Goal: Feedback & Contribution: Contribute content

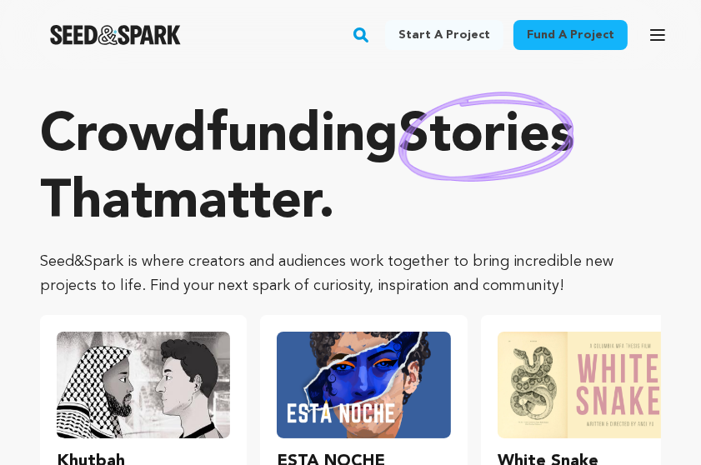
click at [665, 36] on icon "button" at bounding box center [657, 35] width 20 height 20
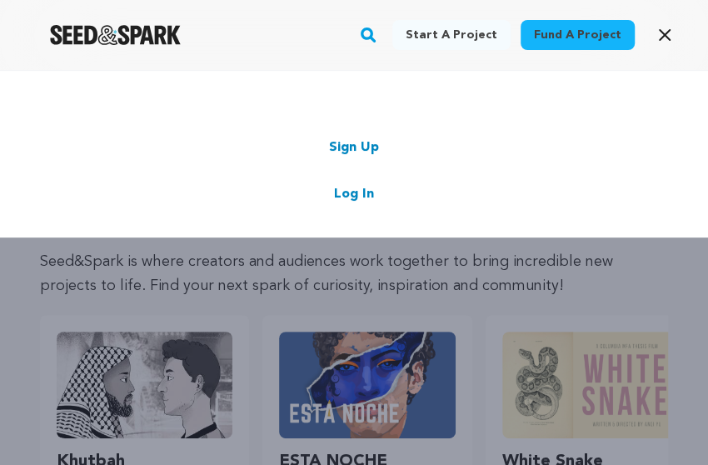
click at [347, 189] on link "Log In" at bounding box center [354, 194] width 40 height 20
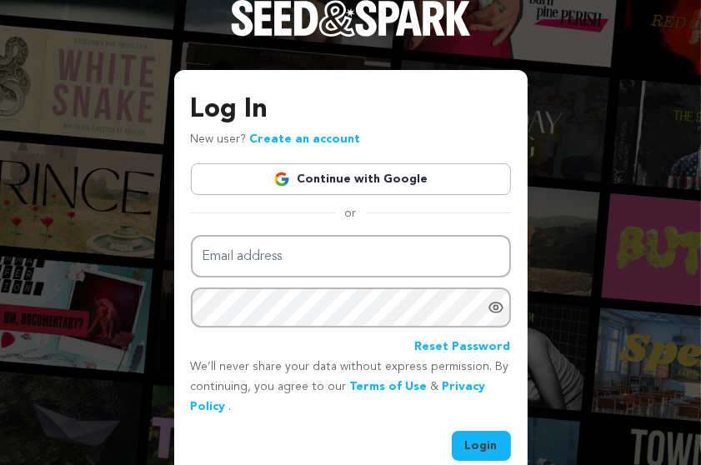
click at [342, 179] on link "Continue with Google" at bounding box center [351, 179] width 320 height 32
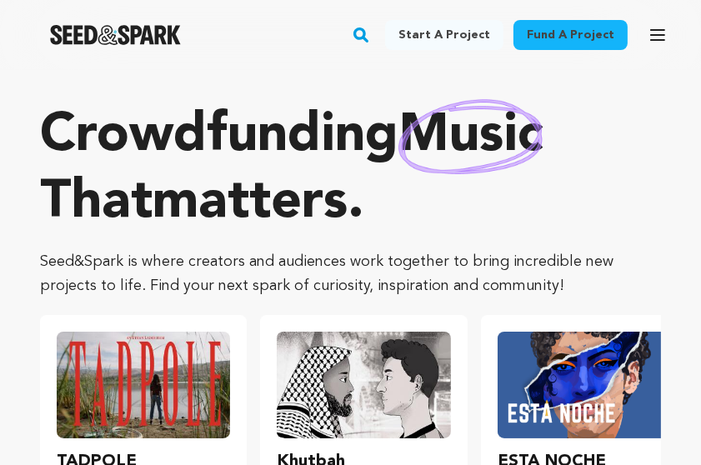
click at [664, 33] on icon "button" at bounding box center [657, 35] width 20 height 20
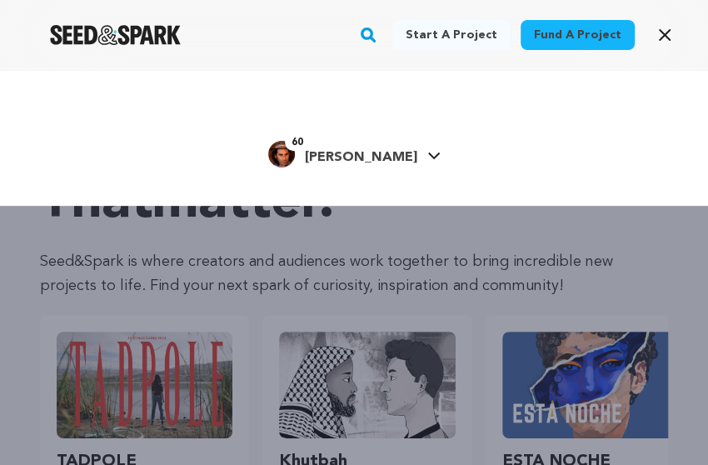
click at [367, 157] on span "[PERSON_NAME]" at bounding box center [361, 157] width 112 height 13
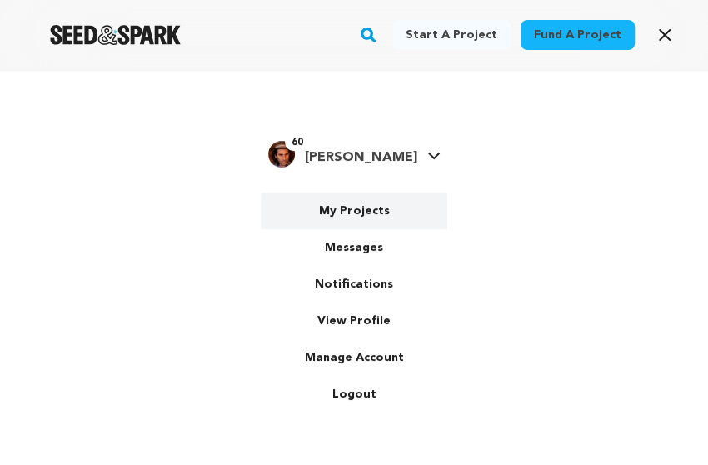
click at [357, 217] on link "My Projects" at bounding box center [354, 210] width 187 height 37
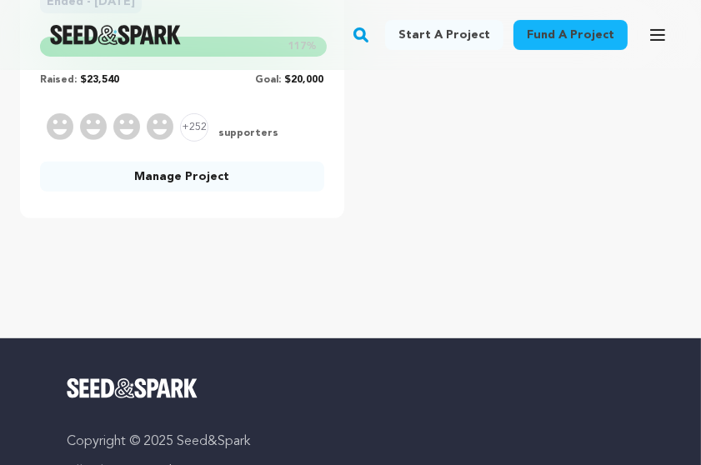
scroll to position [357, 0]
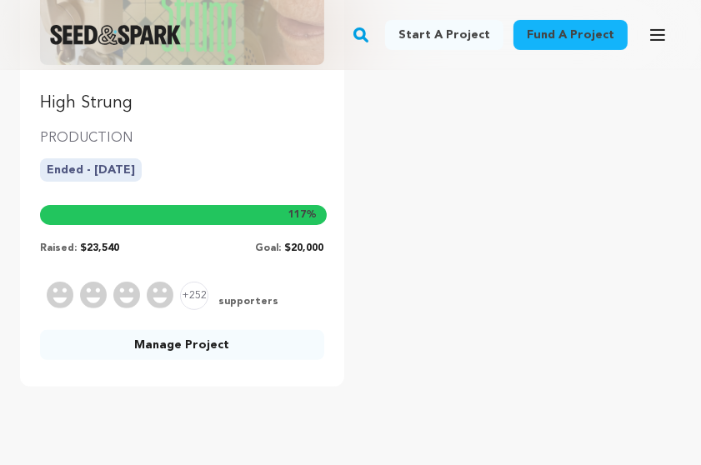
click at [199, 340] on link "Manage Project" at bounding box center [182, 345] width 284 height 30
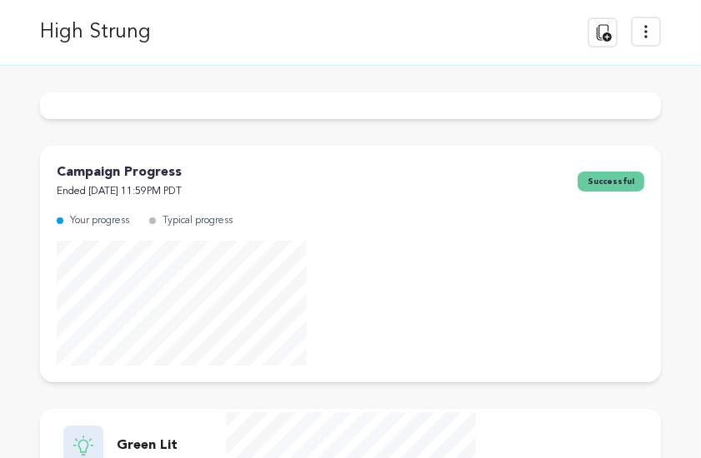
click at [182, 341] on div "Campaign Progress Ended [DATE] 11:59PM PDT successful Your progress Typical pro…" at bounding box center [350, 264] width 621 height 237
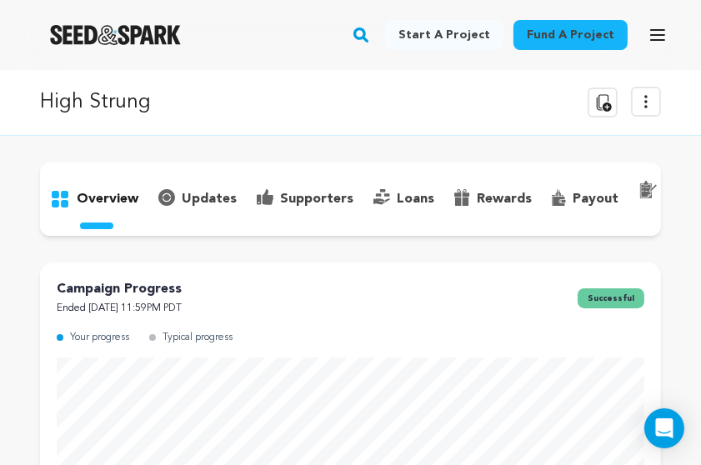
click at [191, 192] on p "updates" at bounding box center [209, 199] width 55 height 20
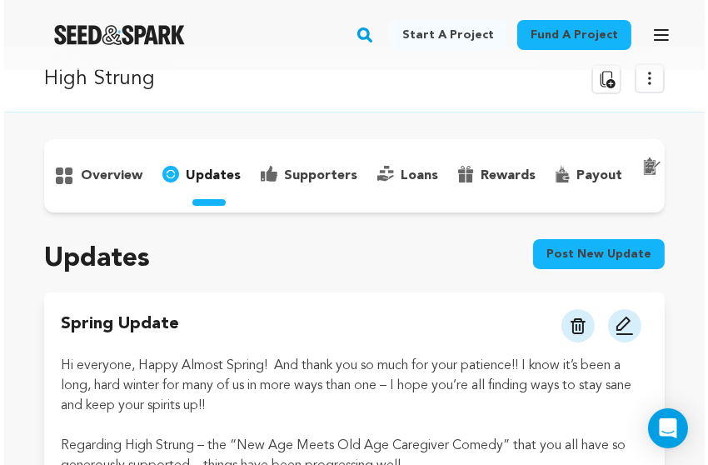
scroll to position [170, 0]
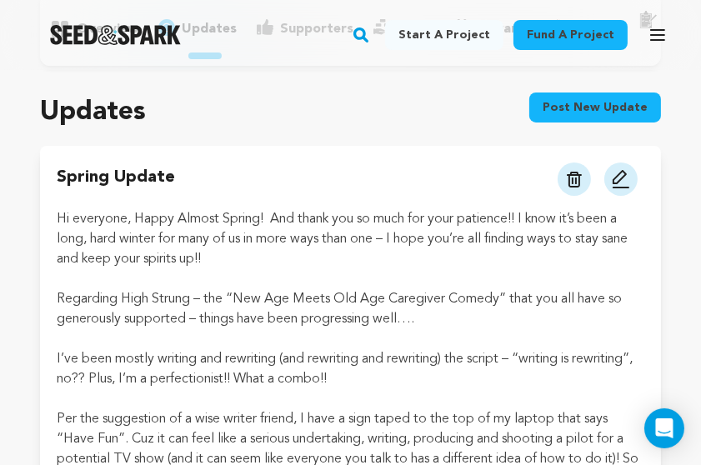
click at [568, 187] on img at bounding box center [574, 180] width 15 height 16
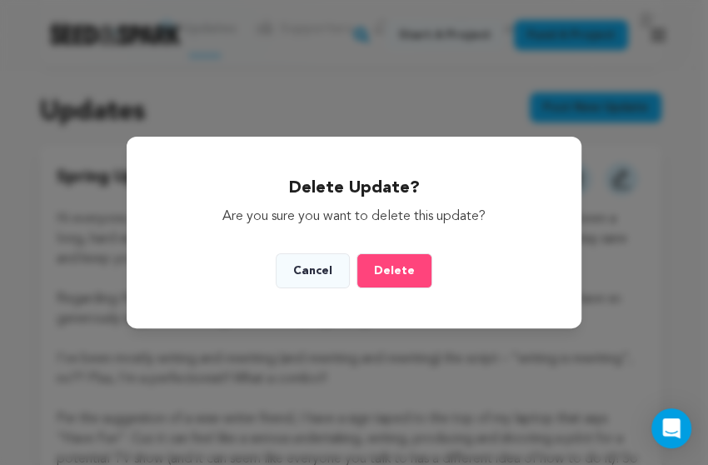
click at [390, 263] on button "Delete" at bounding box center [395, 270] width 76 height 35
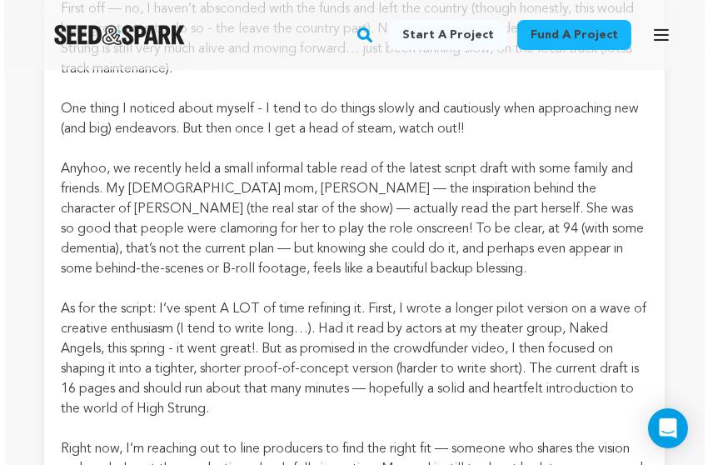
scroll to position [58, 0]
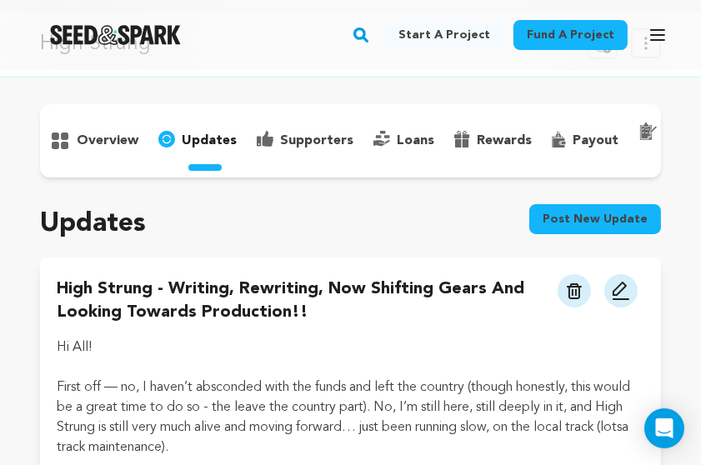
click at [555, 229] on button "Post new update" at bounding box center [595, 219] width 132 height 30
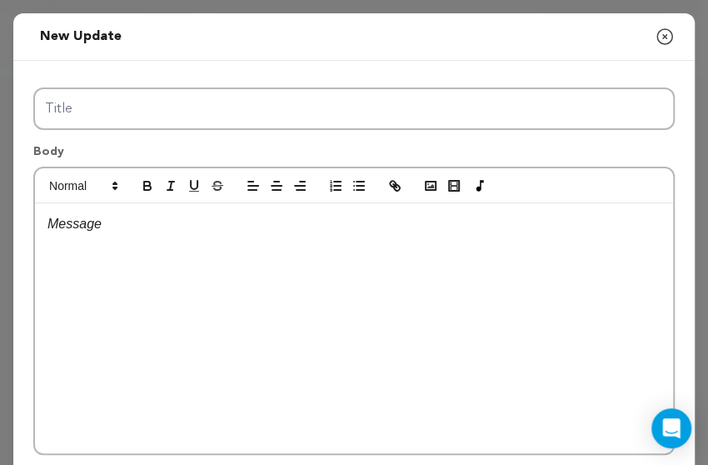
click at [297, 257] on div at bounding box center [354, 328] width 638 height 250
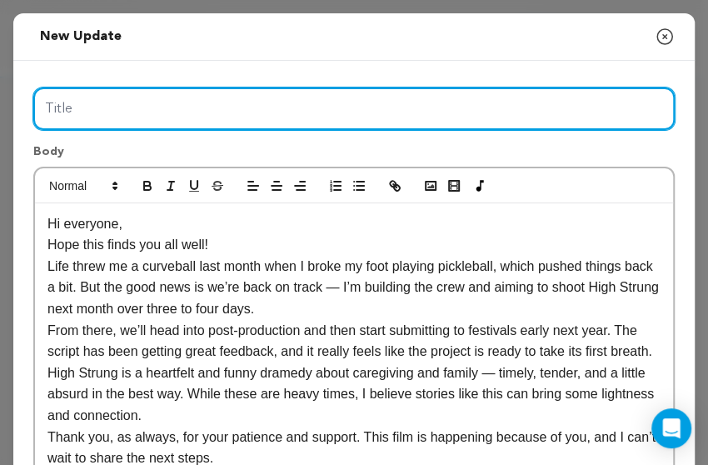
click at [131, 108] on input "Title" at bounding box center [354, 108] width 642 height 42
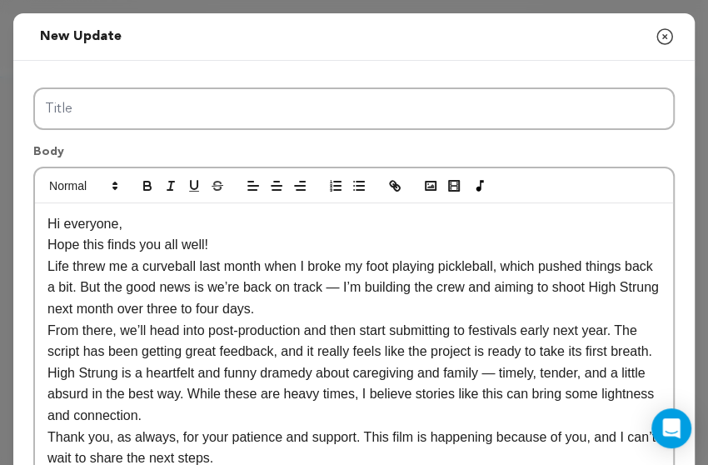
click at [44, 265] on div "Hi everyone, Hope this finds you all well! Life threw me a curveball last month…" at bounding box center [354, 373] width 638 height 340
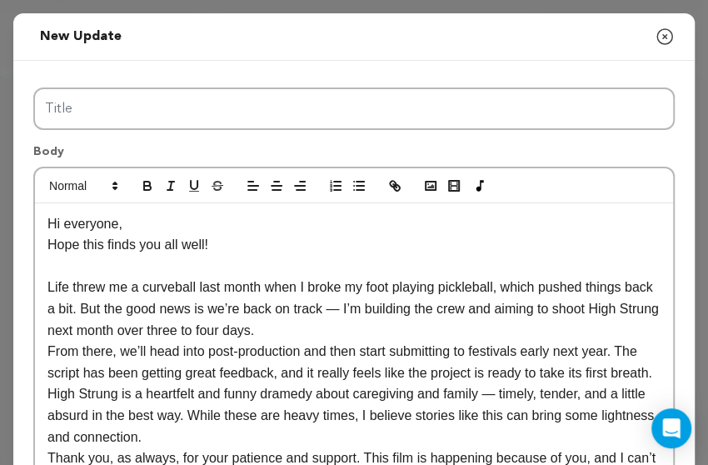
scroll to position [21, 0]
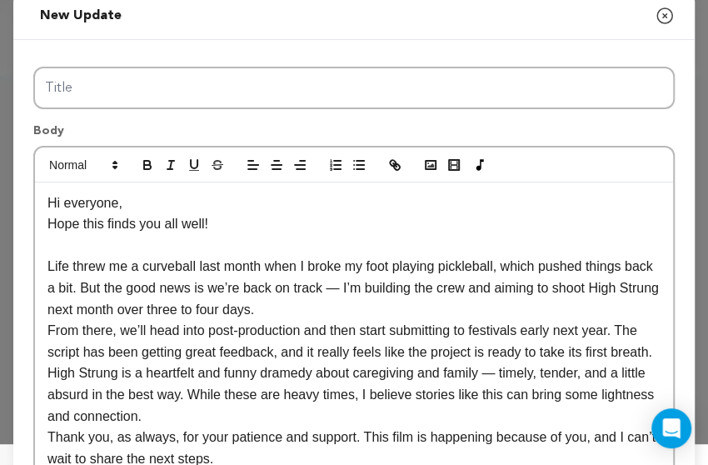
click at [85, 307] on p "Life threw me a curveball last month when I broke my foot playing pickleball, w…" at bounding box center [353, 288] width 613 height 64
click at [246, 306] on p "Life threw me a curveball last month when I broke my foot playing pickleball, w…" at bounding box center [353, 288] width 613 height 64
click at [302, 301] on p "Life threw me a curveball last month when I broke my foot playing pickleball, w…" at bounding box center [353, 288] width 613 height 64
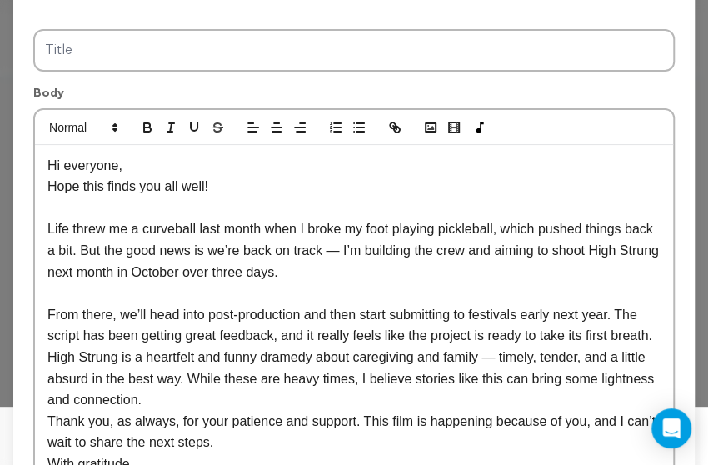
scroll to position [80, 0]
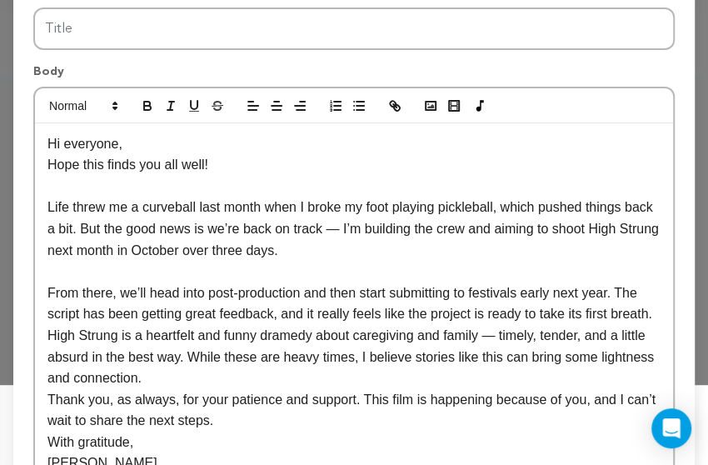
click at [46, 337] on div "Hi everyone, Hope this finds you all well! Life threw me a curveball last month…" at bounding box center [354, 314] width 638 height 382
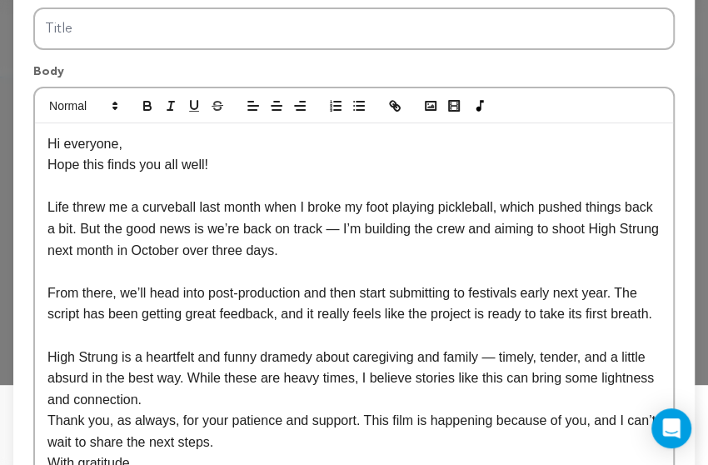
click at [46, 166] on div "Hi everyone, Hope this finds you all well! Life threw me a curveball last month…" at bounding box center [354, 325] width 638 height 404
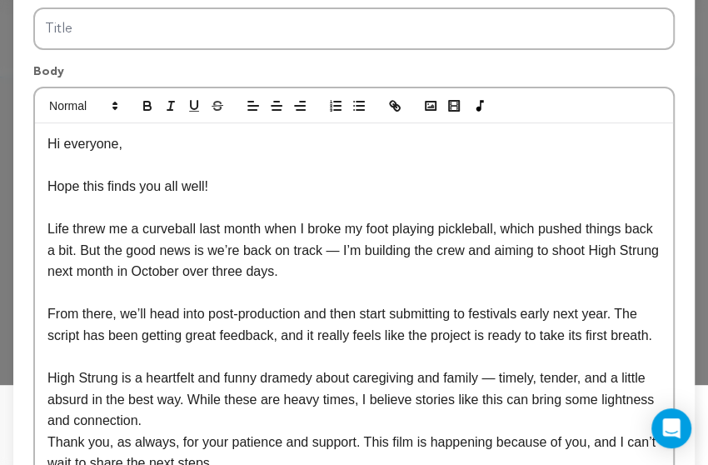
click at [57, 187] on p "Hope this finds you all well!" at bounding box center [353, 187] width 613 height 22
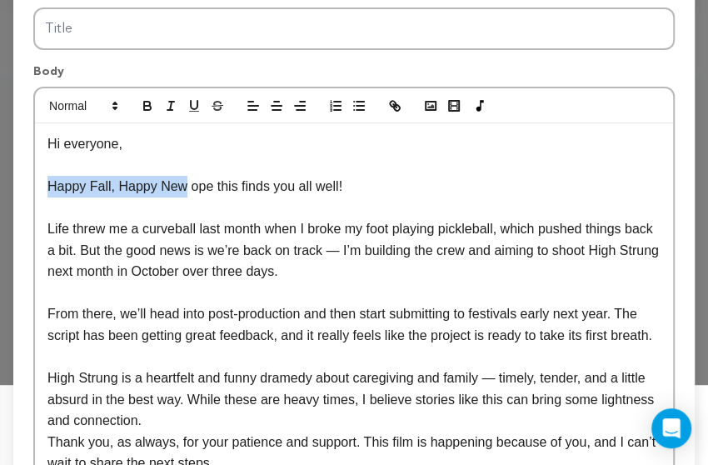
drag, startPoint x: 177, startPoint y: 184, endPoint x: 37, endPoint y: 182, distance: 140.0
click at [37, 182] on div "Hi everyone, Happy Fall, Happy New ope this finds you all well! Life threw me a…" at bounding box center [354, 335] width 638 height 425
copy p "Happy Fall, Happy New"
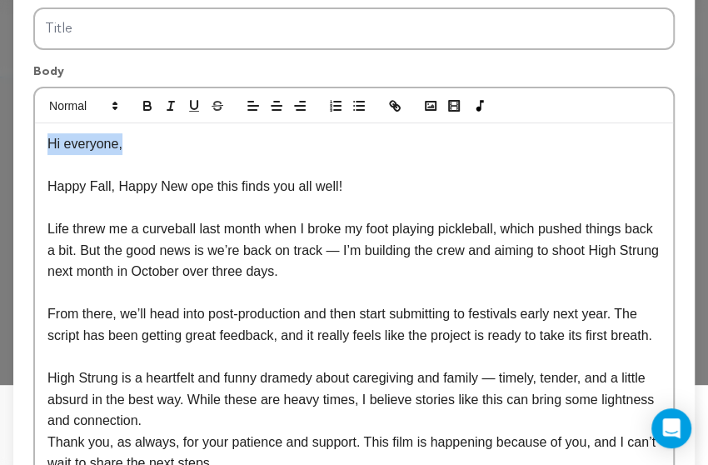
drag, startPoint x: 131, startPoint y: 142, endPoint x: 40, endPoint y: 138, distance: 90.9
click at [40, 137] on div "Hi everyone, Happy Fall, Happy New ope this finds you all well! Life threw me a…" at bounding box center [354, 335] width 638 height 425
copy p "Hi everyone,"
drag, startPoint x: 132, startPoint y: 144, endPoint x: 44, endPoint y: 141, distance: 87.5
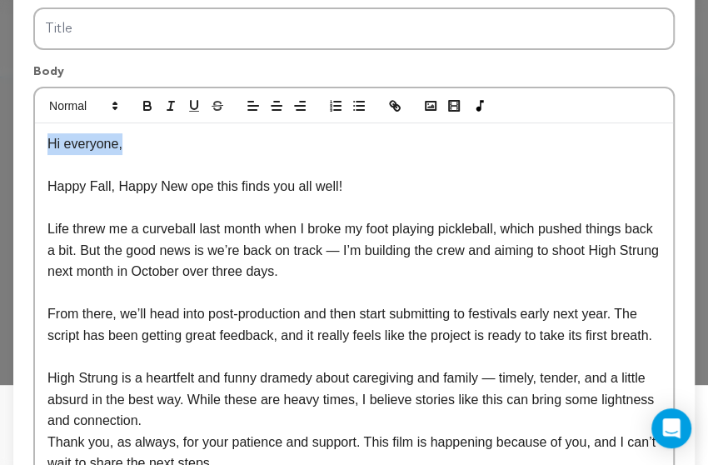
click at [44, 141] on div "Hi everyone, Happy Fall, Happy New ope this finds you all well! Life threw me a…" at bounding box center [354, 335] width 638 height 425
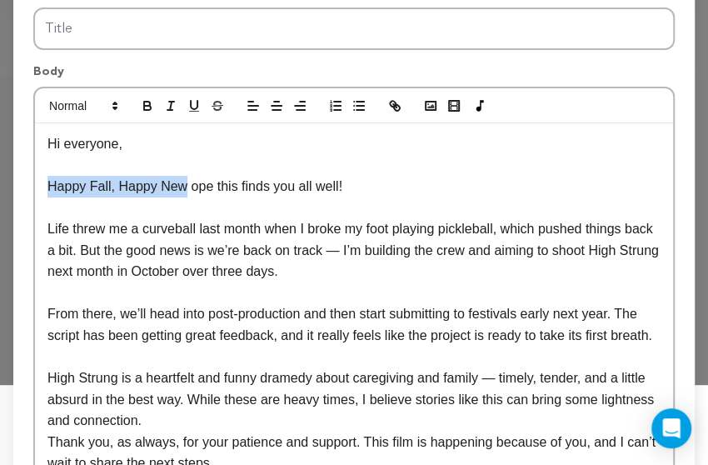
drag, startPoint x: 179, startPoint y: 185, endPoint x: 19, endPoint y: 176, distance: 160.2
click at [19, 176] on div "Title Body Hi everyone, Happy Fall, Happy New ope this finds you all well! Life…" at bounding box center [354, 275] width 682 height 589
click at [145, 139] on p "Hi everyone," at bounding box center [353, 144] width 613 height 22
drag, startPoint x: 177, startPoint y: 187, endPoint x: 47, endPoint y: 182, distance: 130.9
click at [47, 182] on div "Hi everyone, Happy Fall, Happy New ope this finds you all well! Life threw me a…" at bounding box center [354, 335] width 638 height 425
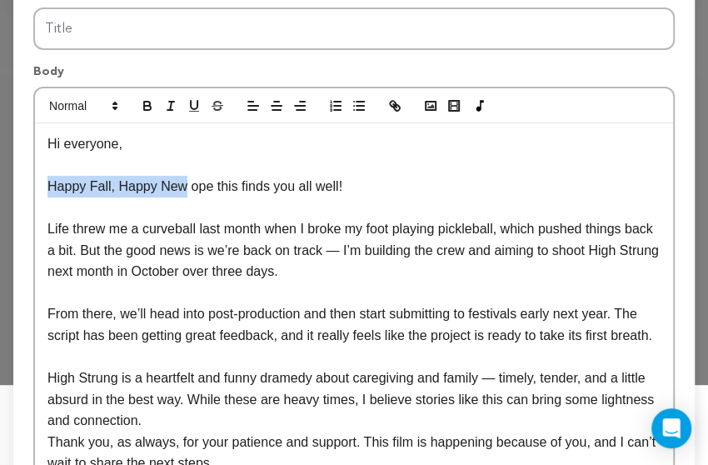
click at [175, 189] on p "Happy Fall, Happy New ope this finds you all well!" at bounding box center [353, 187] width 613 height 22
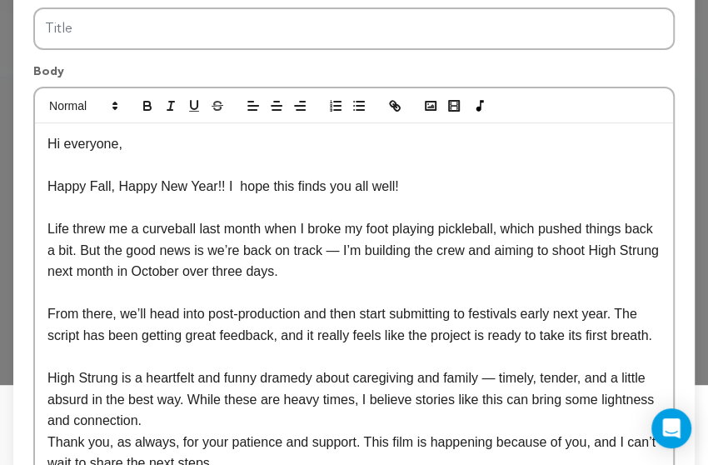
click at [217, 186] on p "Happy Fall, Happy New Year!! I hope this finds you all well!" at bounding box center [353, 187] width 613 height 22
click at [228, 187] on p "Happy Fall, Happy New Year!! I hope this finds you all well!" at bounding box center [353, 187] width 613 height 22
click at [354, 187] on p "Happy Fall, Happy New Year!! I hope this finds you all well!" at bounding box center [353, 187] width 613 height 22
click at [377, 187] on p "Happy Fall, Happy New Year!! I hope this finds you all well!" at bounding box center [353, 187] width 613 height 22
drag, startPoint x: 505, startPoint y: 184, endPoint x: 380, endPoint y: 184, distance: 125.0
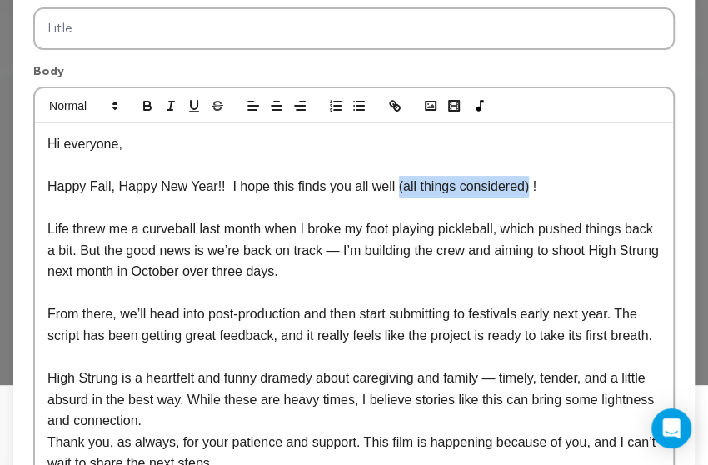
click at [380, 184] on p "Happy Fall, Happy New Year!! I hope this finds you all well (all things conside…" at bounding box center [353, 187] width 613 height 22
click at [380, 184] on p "Happy Fall, Happy New Year!! I hope this finds you all well !" at bounding box center [353, 187] width 613 height 22
click at [51, 228] on p "Life threw me a curveball last month when I broke my foot playing pickleball, w…" at bounding box center [353, 250] width 613 height 64
click at [53, 228] on p "Life threw me a curveball last month when I broke my foot playing pickleball, w…" at bounding box center [353, 250] width 613 height 64
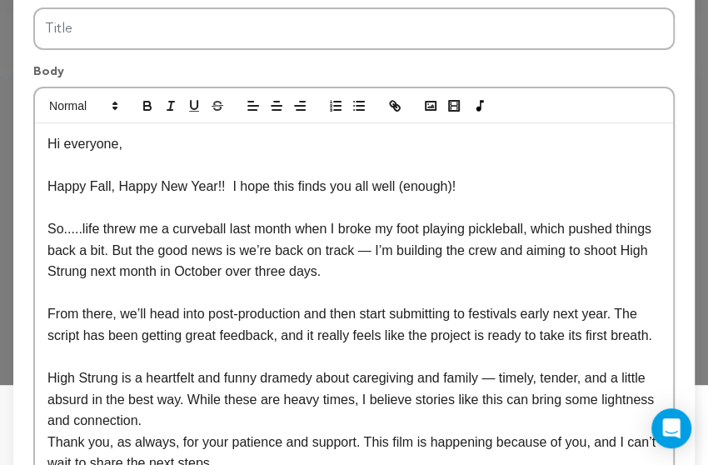
click at [77, 228] on p "So.....life threw me a curveball last month when I broke my foot playing pickle…" at bounding box center [353, 250] width 613 height 64
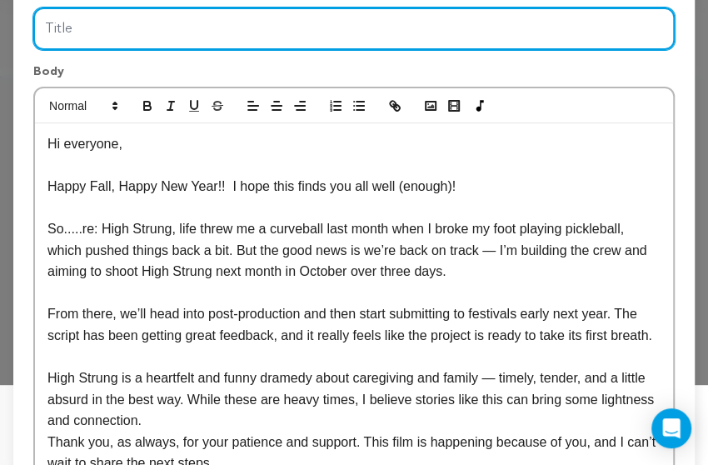
click at [98, 28] on input "Title" at bounding box center [354, 28] width 642 height 42
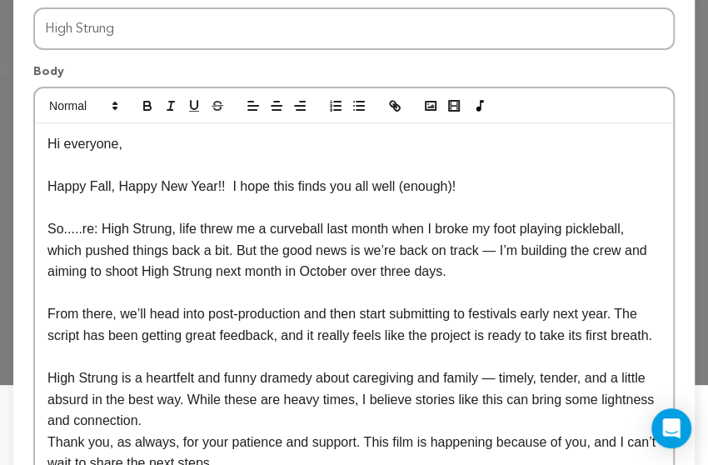
click at [592, 227] on p "So.....re: High Strung, life threw me a curveball last month when I broke my fo…" at bounding box center [353, 250] width 613 height 64
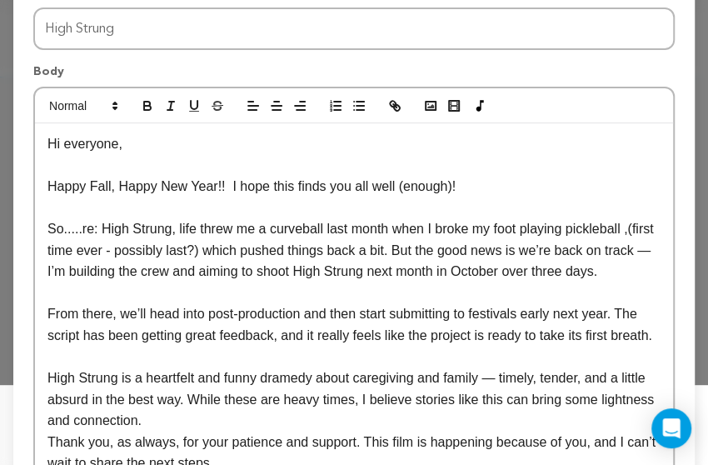
click at [597, 232] on p "So.....re: High Strung, life threw me a curveball last month when I broke my fo…" at bounding box center [353, 250] width 613 height 64
click at [167, 251] on p "So.....re: High Strung, life threw me a curveball last month when I broke my fo…" at bounding box center [353, 250] width 613 height 64
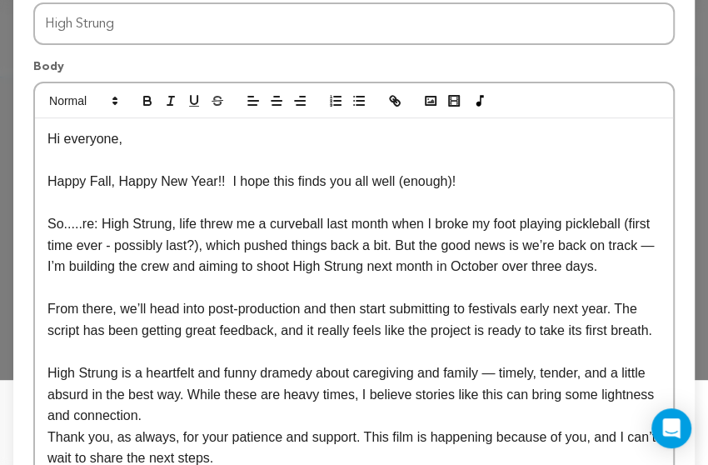
scroll to position [94, 0]
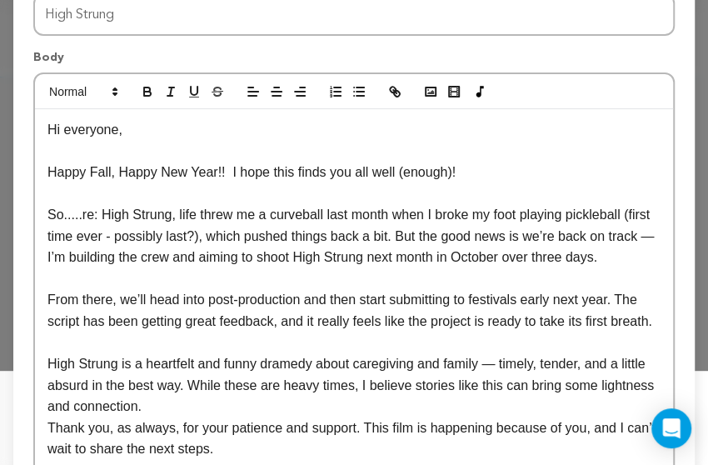
click at [637, 237] on p "So.....re: High Strung, life threw me a curveball last month when I broke my fo…" at bounding box center [353, 236] width 613 height 64
click at [471, 262] on p "So.....re: High Strung, life threw me a curveball last month when I broke my fo…" at bounding box center [353, 236] width 613 height 64
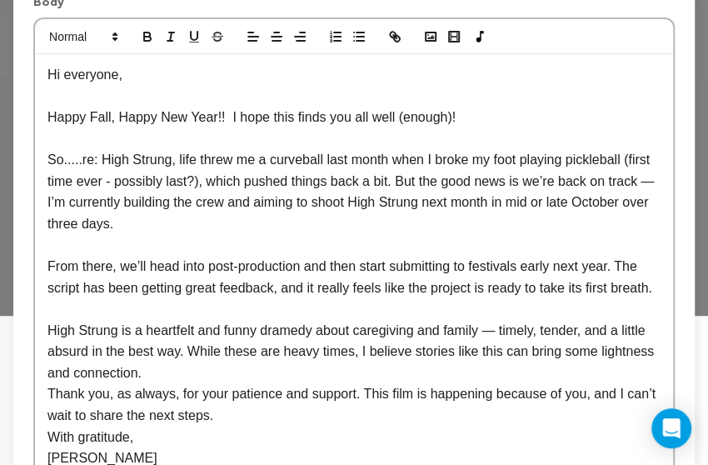
scroll to position [222, 0]
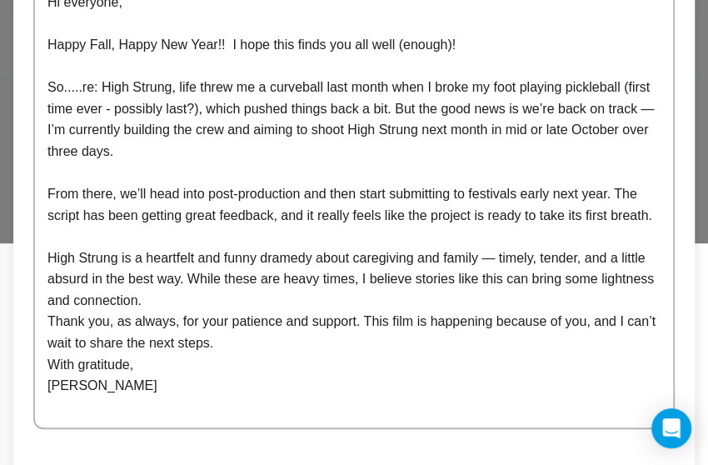
click at [45, 317] on div "Hi everyone, Happy Fall, Happy New Year!! I hope this finds you all well (enoug…" at bounding box center [354, 205] width 638 height 447
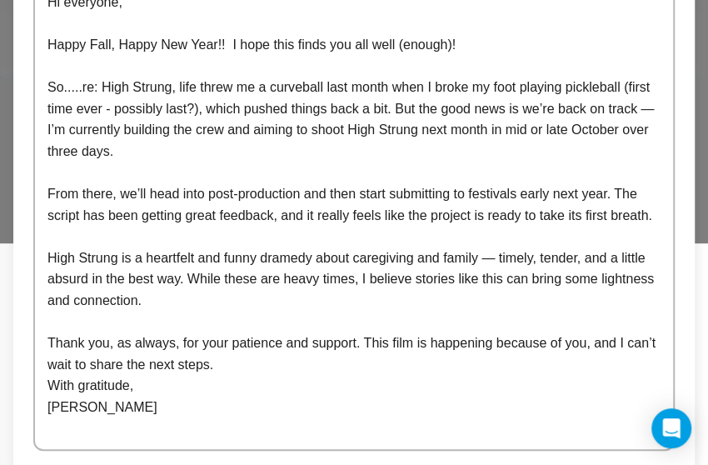
scroll to position [0, 0]
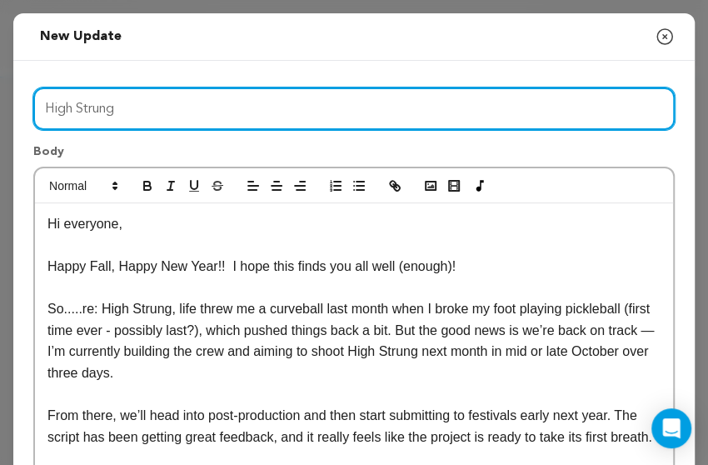
click at [200, 111] on input "High Strung" at bounding box center [354, 108] width 642 height 42
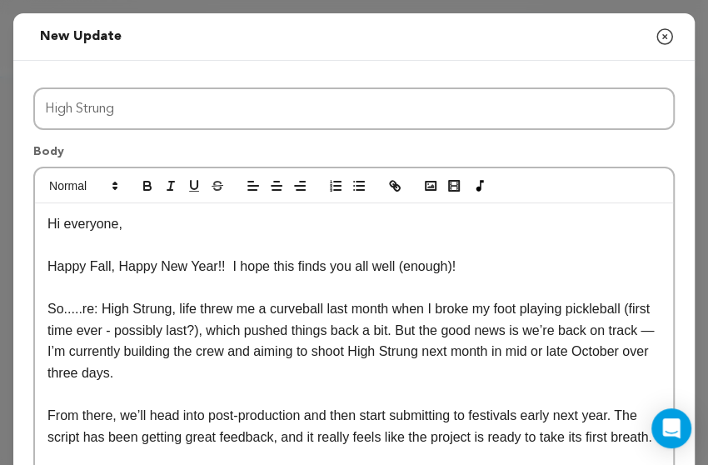
click at [166, 310] on p "So.....re: High Strung, life threw me a curveball last month when I broke my fo…" at bounding box center [353, 340] width 613 height 85
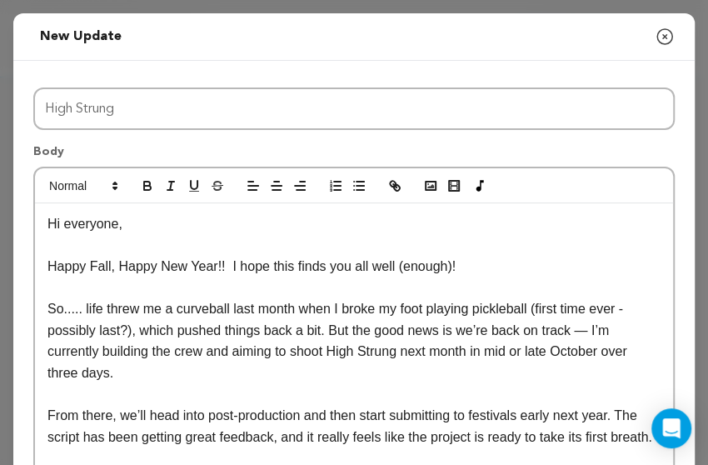
click at [315, 307] on p "So..... life threw me a curveball last month when I broke my foot playing pickl…" at bounding box center [353, 340] width 613 height 85
click at [475, 352] on p "So..... life threw me a curveball last month, and I broke my foot playing pickl…" at bounding box center [353, 340] width 613 height 85
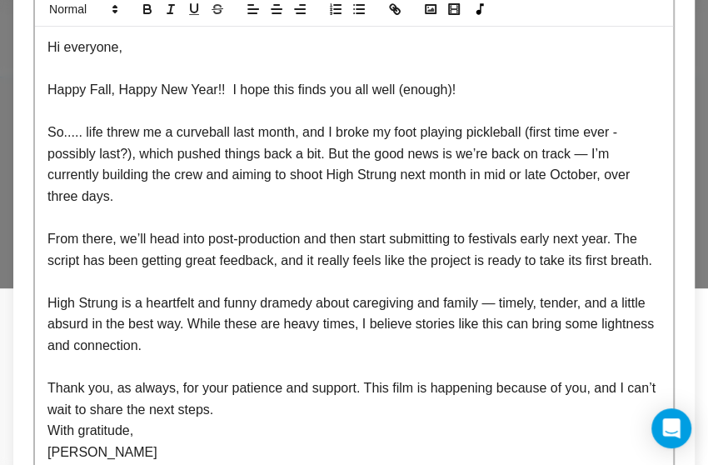
scroll to position [178, 0]
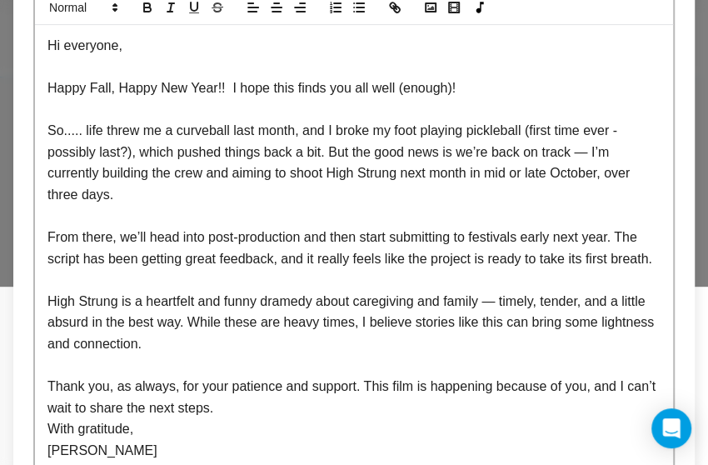
click at [48, 418] on p "With gratitude," at bounding box center [353, 429] width 613 height 22
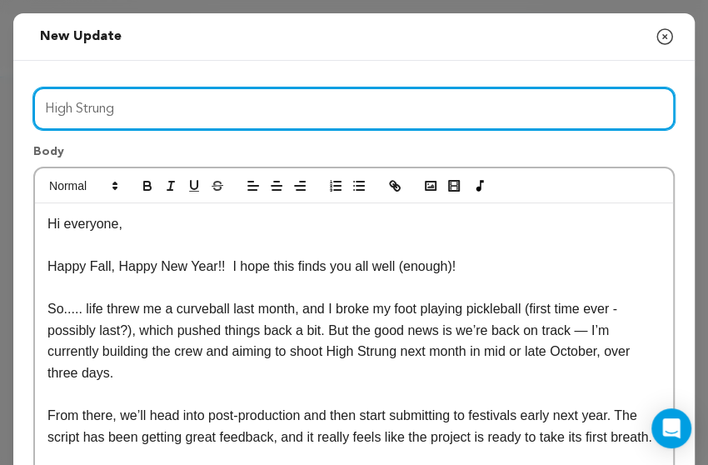
click at [190, 111] on input "High Strung" at bounding box center [354, 108] width 642 height 42
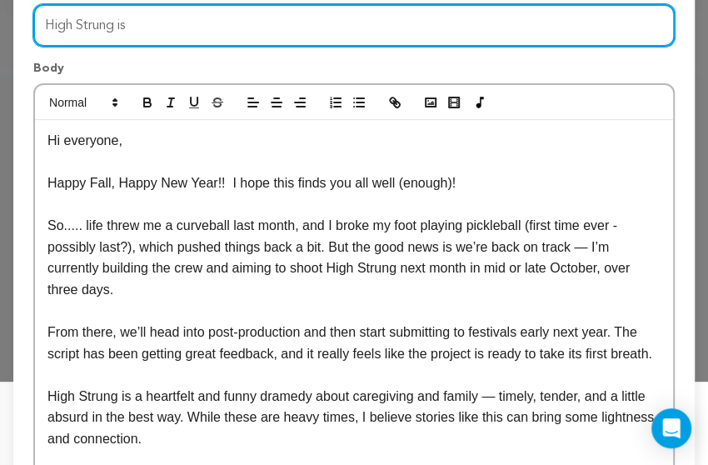
scroll to position [131, 0]
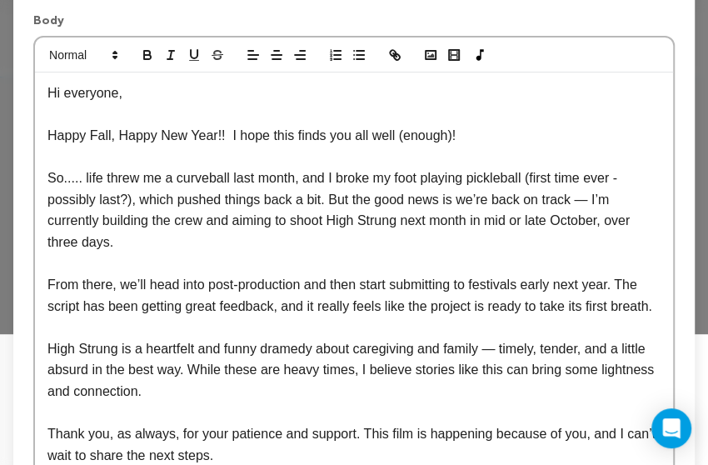
click at [617, 282] on p "From there, we’ll head into post-production and then start submitting to festiv…" at bounding box center [353, 295] width 613 height 42
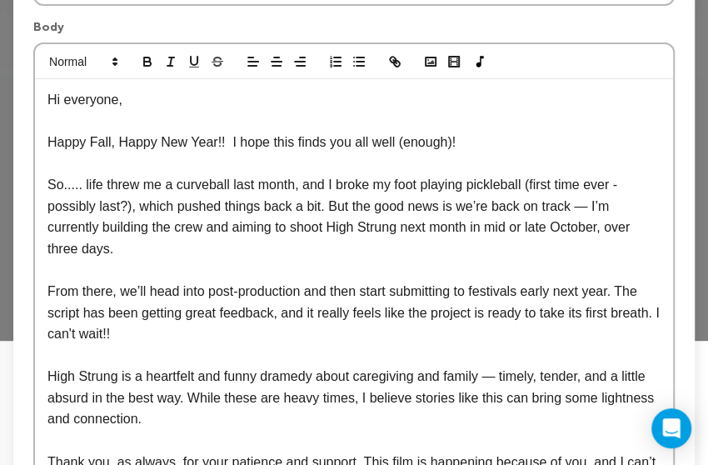
scroll to position [184, 0]
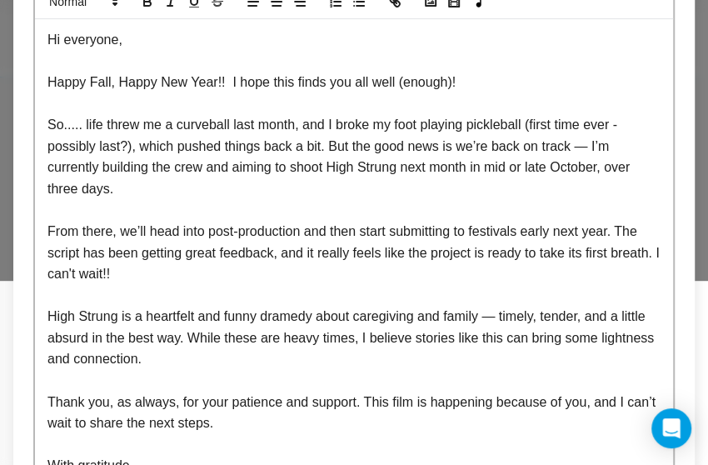
click at [212, 335] on p "High Strung is a heartfelt and funny dramedy about caregiving and family — time…" at bounding box center [353, 338] width 613 height 64
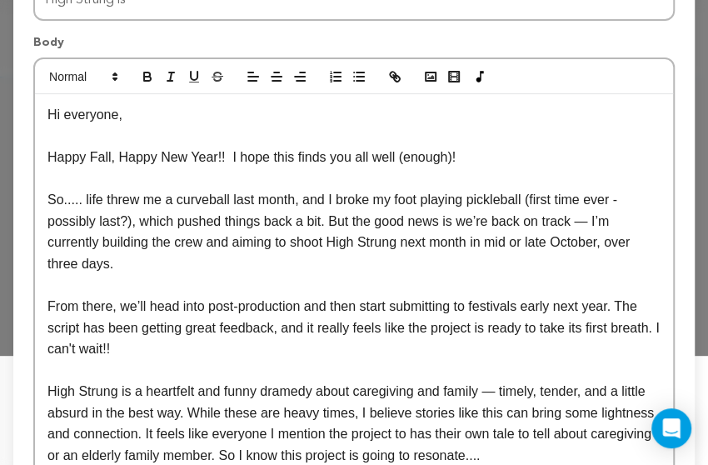
scroll to position [154, 0]
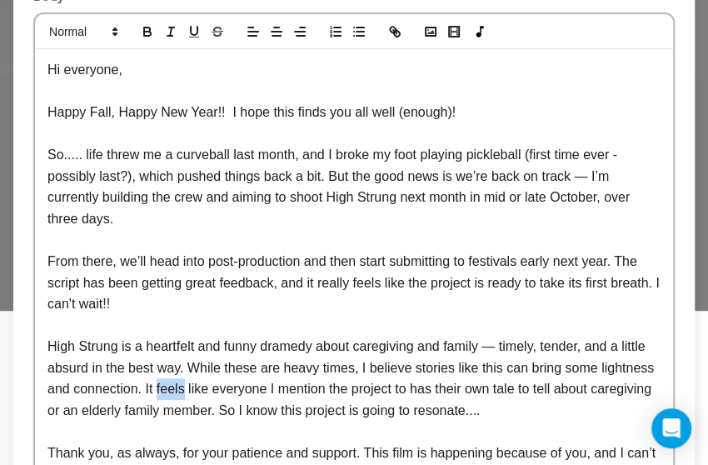
drag, startPoint x: 151, startPoint y: 364, endPoint x: 125, endPoint y: 363, distance: 25.8
click at [125, 363] on p "High Strung is a heartfelt and funny dramedy about caregiving and family — time…" at bounding box center [353, 378] width 613 height 85
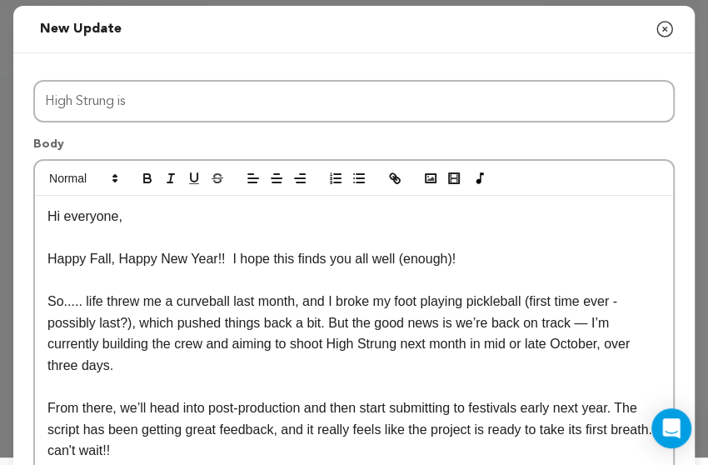
scroll to position [17, 0]
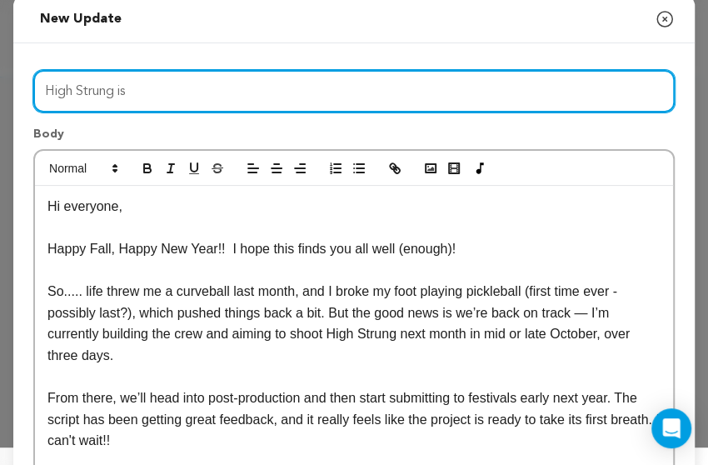
click at [207, 101] on input "High Strung is" at bounding box center [354, 91] width 642 height 42
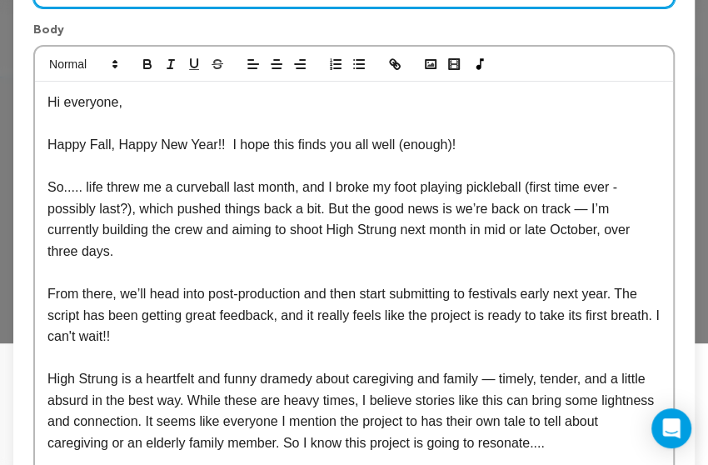
scroll to position [211, 0]
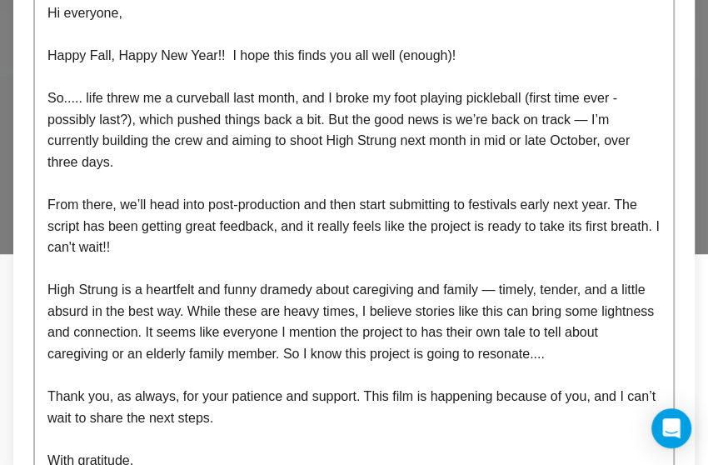
click at [177, 325] on p "High Strung is a heartfelt and funny dramedy about caregiving and family — time…" at bounding box center [353, 321] width 613 height 85
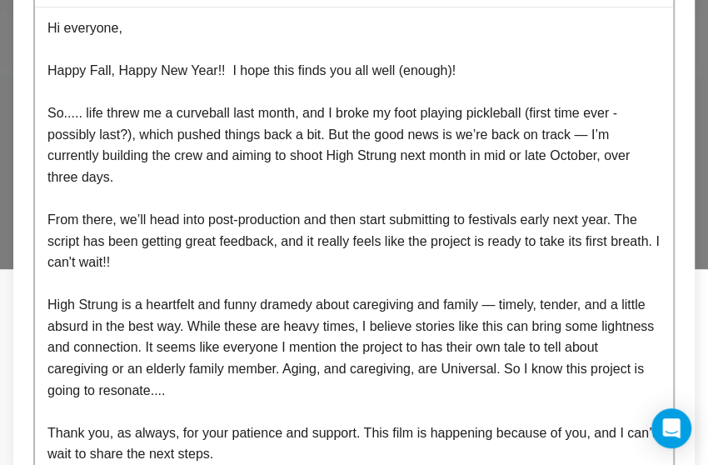
scroll to position [34, 0]
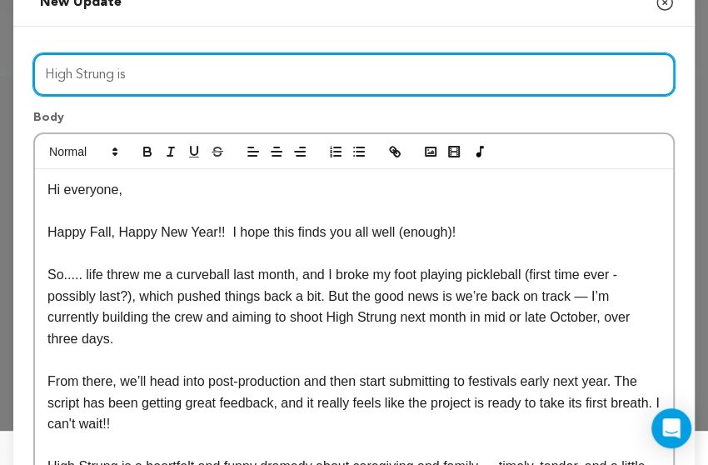
click at [147, 75] on input "High Strung is" at bounding box center [354, 74] width 642 height 42
type input "H"
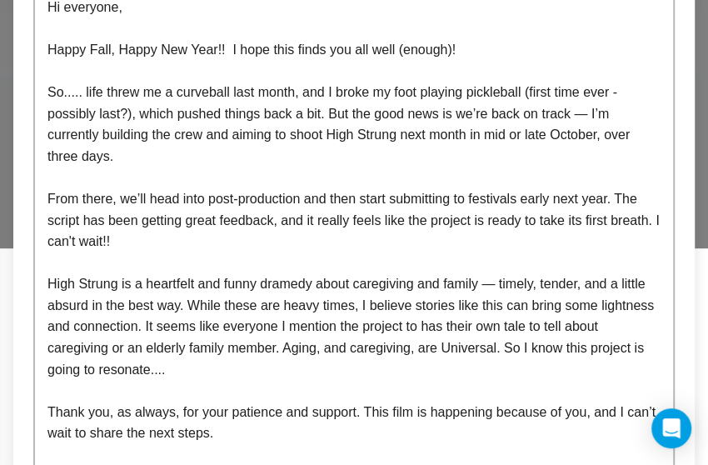
scroll to position [268, 0]
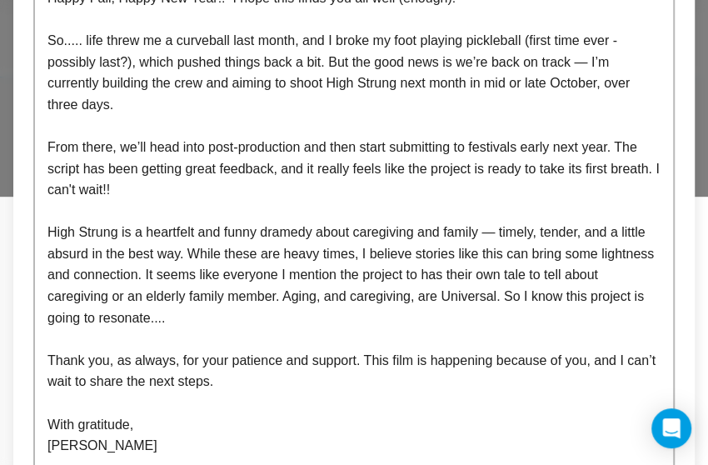
click at [306, 272] on p "High Strung is a heartfelt and funny dramedy about caregiving and family — time…" at bounding box center [353, 275] width 613 height 107
click at [307, 271] on p "High Strung is a heartfelt and funny dramedy about caregiving and family — time…" at bounding box center [353, 275] width 613 height 107
click at [422, 272] on p "High Strung is a heartfelt and funny dramedy about caregiving and family — time…" at bounding box center [353, 275] width 613 height 107
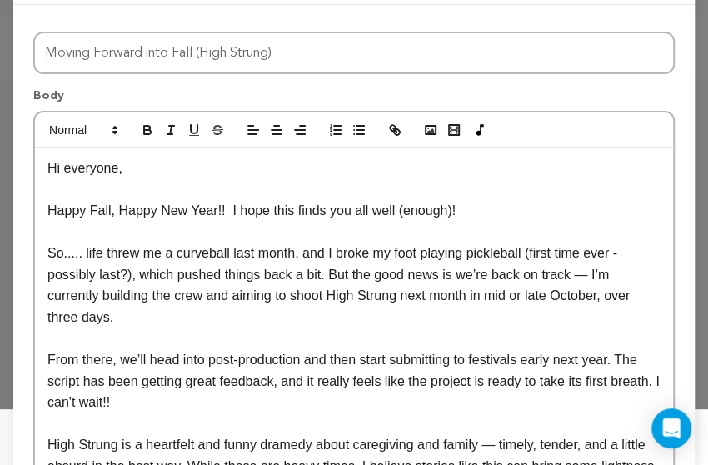
scroll to position [373, 0]
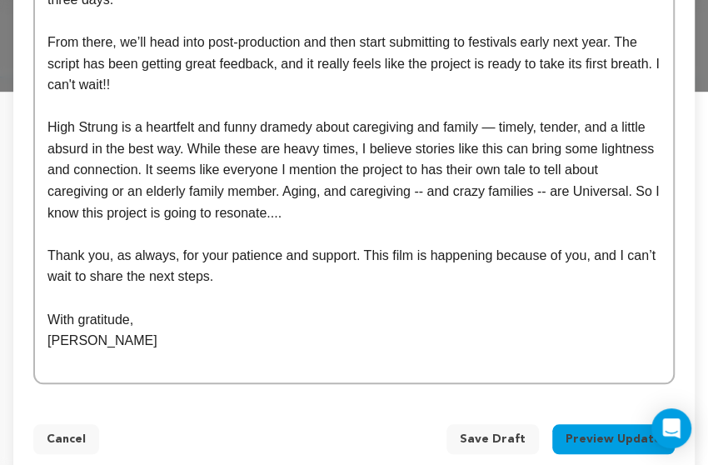
click at [627, 424] on button "Preview Update" at bounding box center [613, 439] width 122 height 30
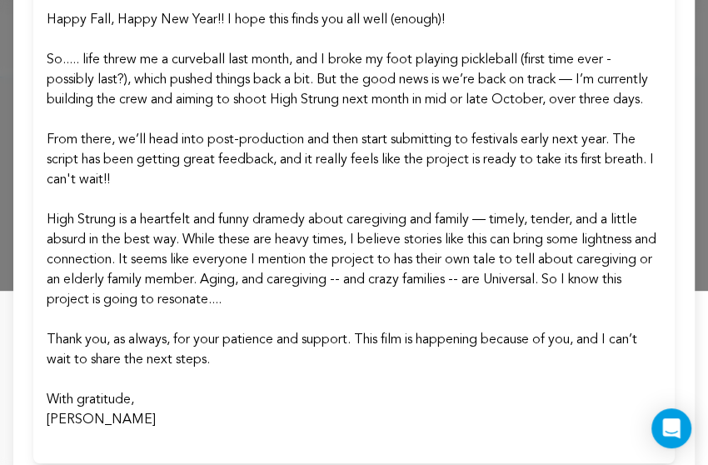
scroll to position [0, 0]
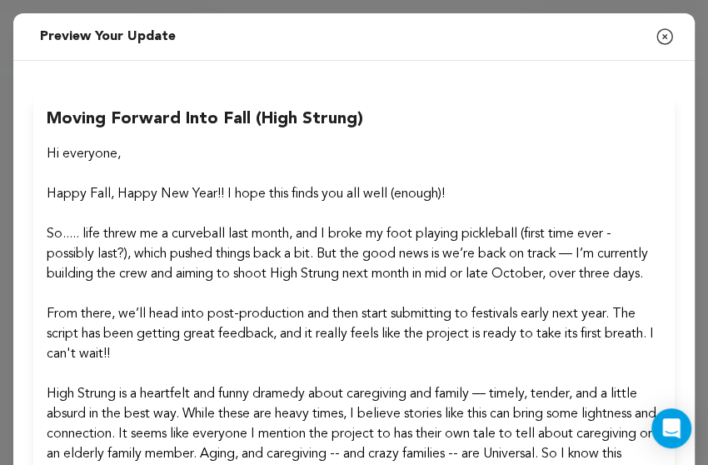
click at [73, 146] on p "Hi everyone," at bounding box center [354, 154] width 615 height 20
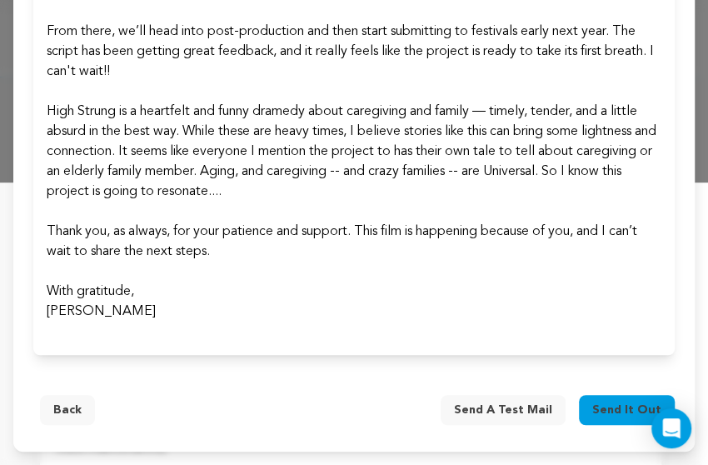
click at [74, 414] on button "Back" at bounding box center [67, 410] width 55 height 30
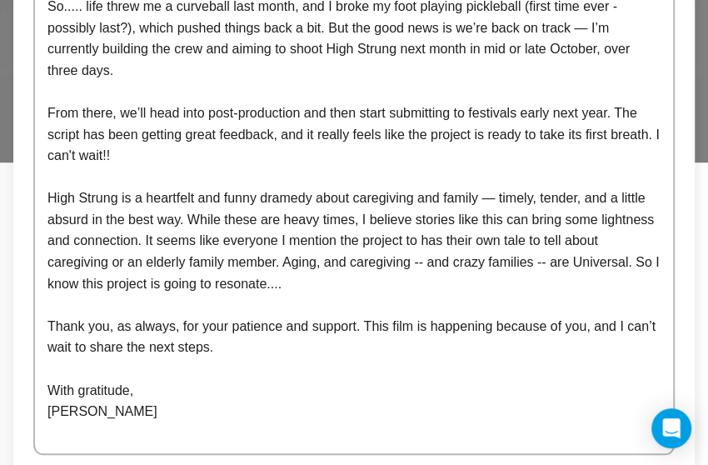
scroll to position [0, 0]
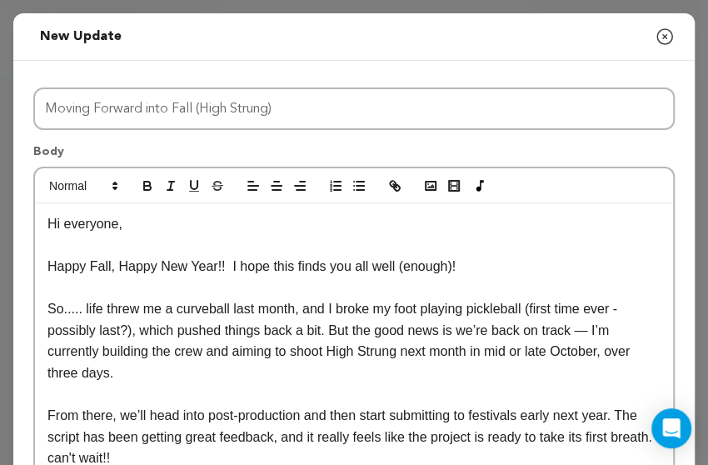
click at [68, 221] on p "Hi everyone," at bounding box center [353, 224] width 613 height 22
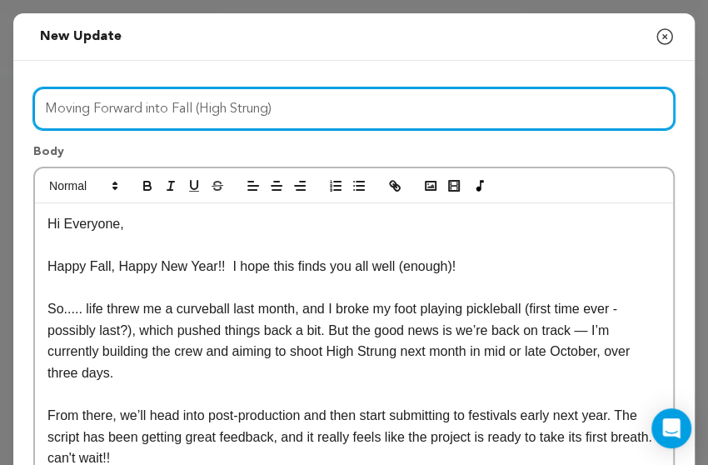
drag, startPoint x: 277, startPoint y: 106, endPoint x: 197, endPoint y: 107, distance: 79.2
click at [197, 107] on input "Moving Forward into Fall (High Strung)" at bounding box center [354, 108] width 642 height 42
click at [44, 105] on input "Moving Forward into Fall" at bounding box center [354, 108] width 642 height 42
paste input "(High Strung)"
click at [48, 107] on input "(High StrungMoving Forward into Fall" at bounding box center [354, 108] width 642 height 42
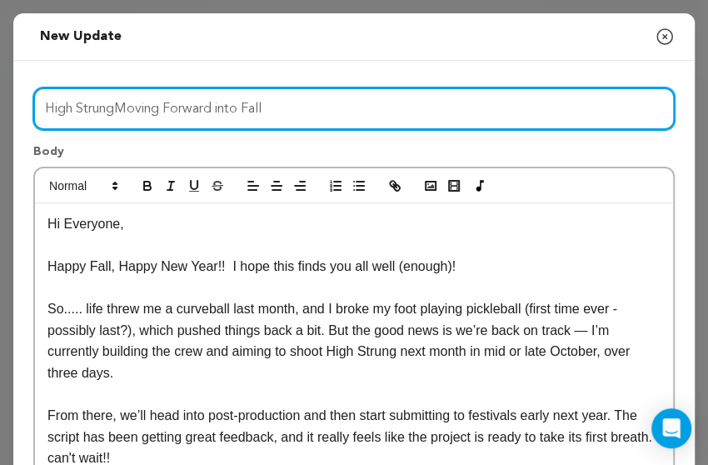
click at [115, 107] on input "High StrungMoving Forward into Fall" at bounding box center [354, 108] width 642 height 42
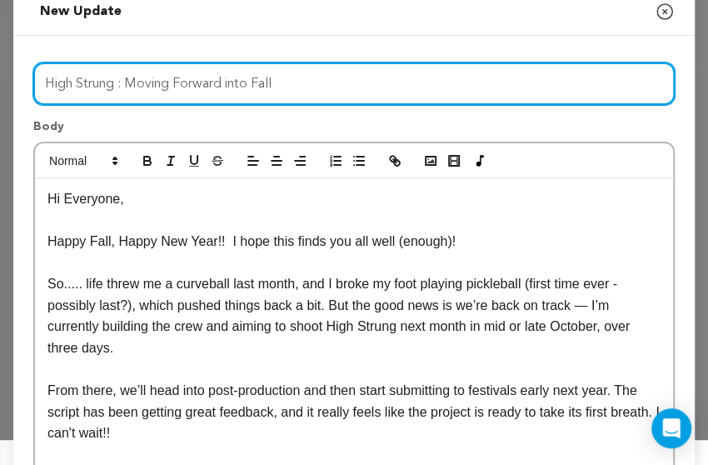
scroll to position [37, 0]
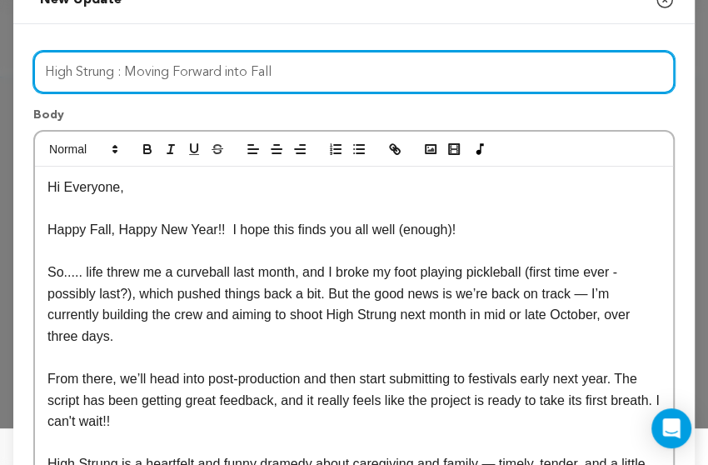
type input "High Strung : Moving Forward into Fall"
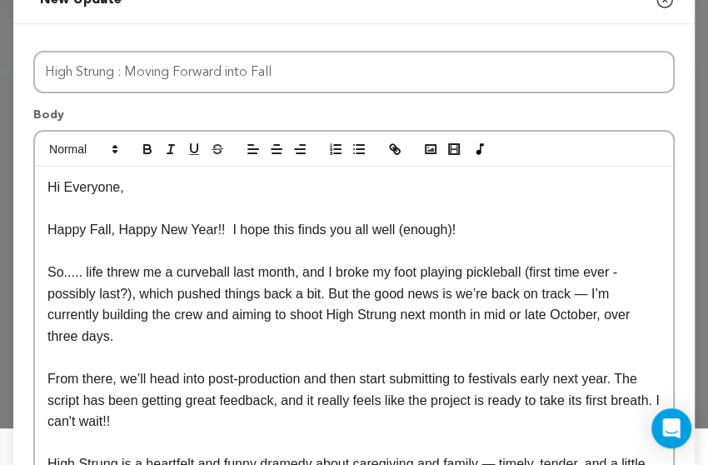
click at [265, 292] on p "So..... life threw me a curveball last month, and I broke my foot playing pickl…" at bounding box center [353, 304] width 613 height 85
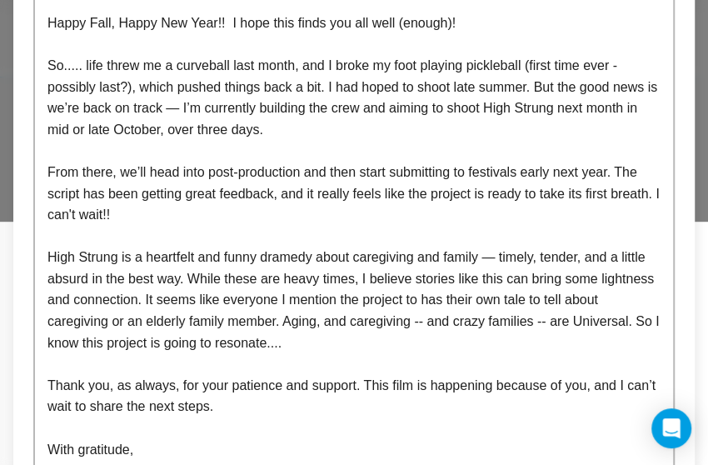
scroll to position [383, 0]
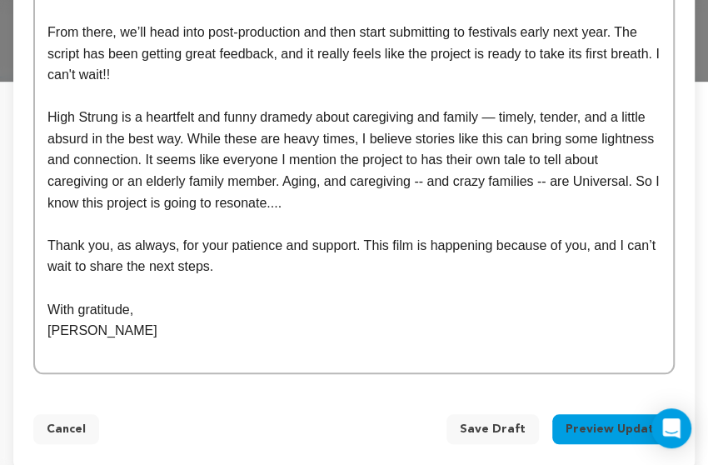
click at [579, 417] on button "Preview Update" at bounding box center [613, 429] width 122 height 30
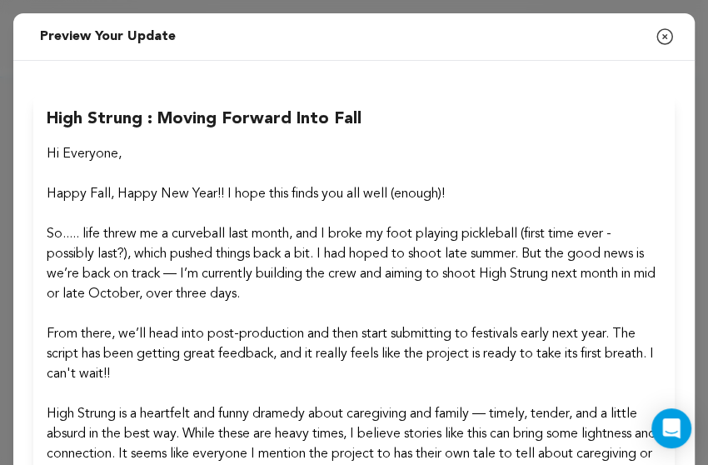
scroll to position [302, 0]
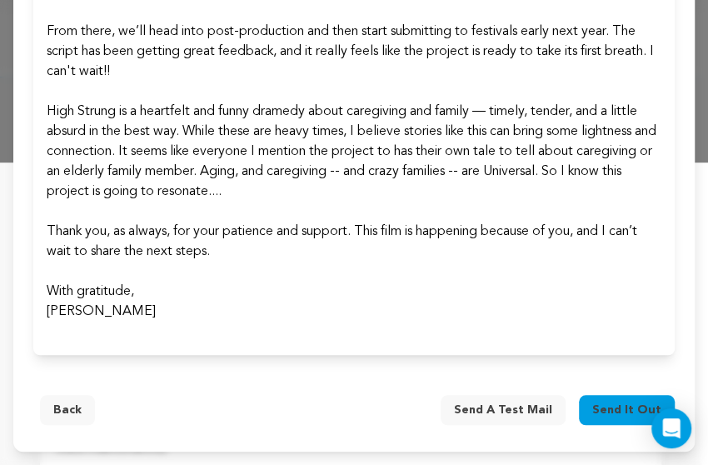
click at [68, 399] on button "Back" at bounding box center [67, 410] width 55 height 30
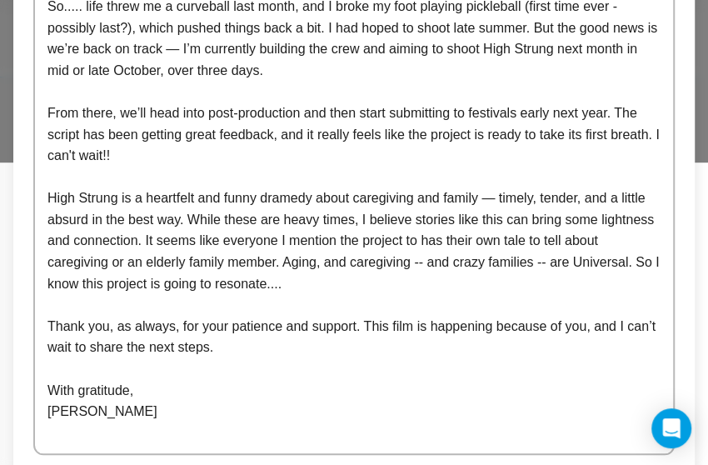
click at [237, 257] on p "High Strung is a heartfelt and funny dramedy about caregiving and family — time…" at bounding box center [353, 240] width 613 height 107
click at [441, 254] on p "High Strung is a heartfelt and funny dramedy about caregiving and family — time…" at bounding box center [353, 240] width 613 height 107
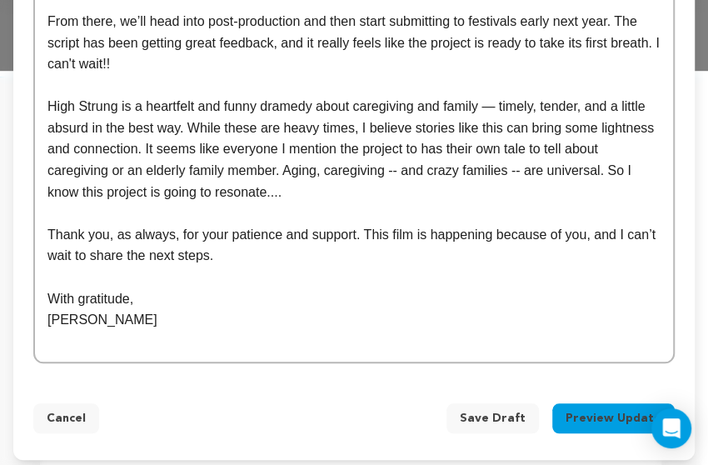
click at [574, 403] on button "Preview Update" at bounding box center [613, 418] width 122 height 30
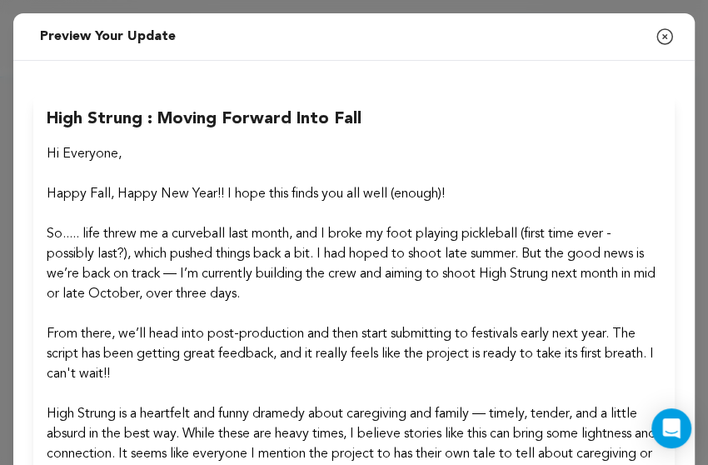
scroll to position [302, 0]
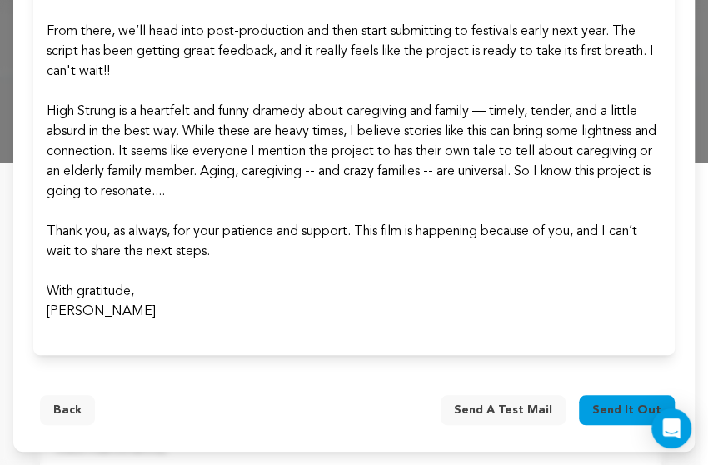
click at [618, 404] on span "Send it out" at bounding box center [626, 410] width 69 height 17
